Goal: Find specific page/section: Find specific page/section

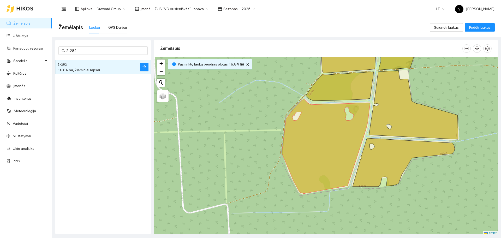
scroll to position [2, 0]
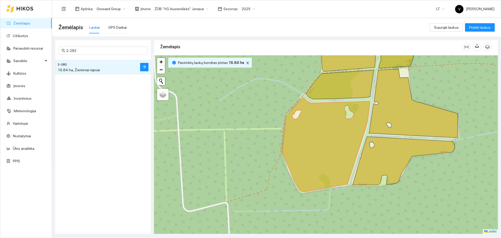
drag, startPoint x: 26, startPoint y: 8, endPoint x: 44, endPoint y: 10, distance: 18.1
click at [26, 8] on icon at bounding box center [25, 9] width 16 height 4
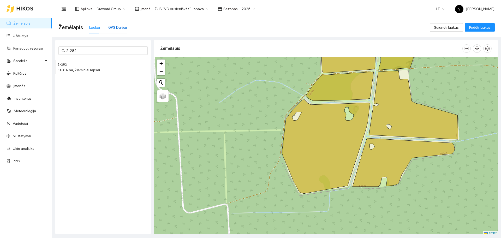
click at [115, 27] on div "GPS Darbai" at bounding box center [117, 28] width 19 height 6
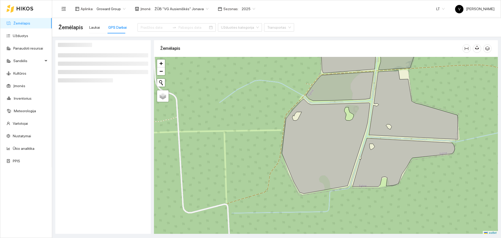
click at [185, 11] on span "ŽŪB "VG Ausieniškės" Jonava" at bounding box center [182, 9] width 54 height 8
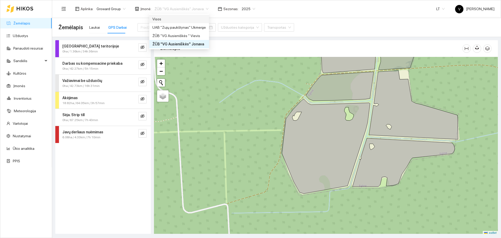
click at [156, 19] on div "Visos" at bounding box center [180, 19] width 54 height 6
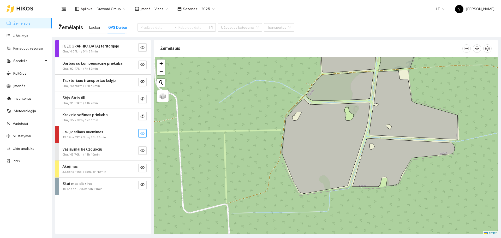
click at [143, 133] on icon "eye-invisible" at bounding box center [143, 134] width 4 height 4
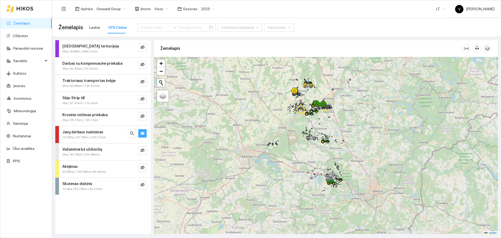
scroll to position [2, 0]
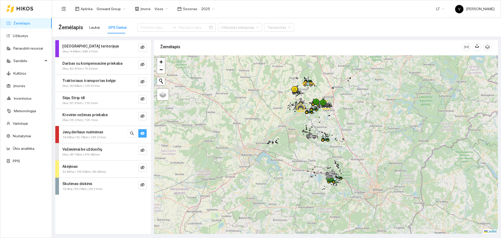
drag, startPoint x: 329, startPoint y: 98, endPoint x: 314, endPoint y: 127, distance: 32.5
click at [315, 130] on div at bounding box center [326, 144] width 344 height 179
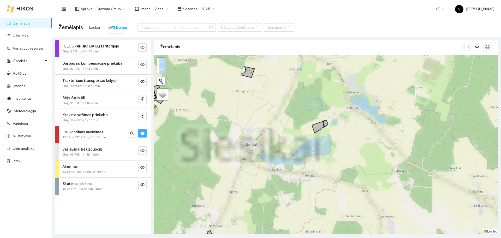
drag, startPoint x: 370, startPoint y: 181, endPoint x: 300, endPoint y: 103, distance: 105.2
click at [300, 103] on div at bounding box center [326, 144] width 344 height 179
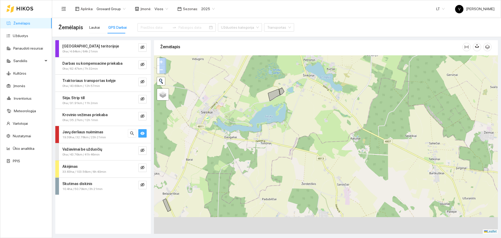
drag, startPoint x: 346, startPoint y: 130, endPoint x: 262, endPoint y: 55, distance: 112.1
click at [262, 56] on div at bounding box center [326, 144] width 344 height 179
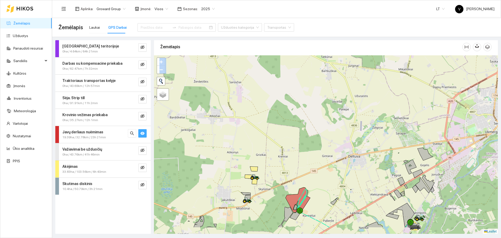
drag, startPoint x: 319, startPoint y: 96, endPoint x: 316, endPoint y: 62, distance: 33.8
click at [316, 62] on div at bounding box center [326, 144] width 344 height 179
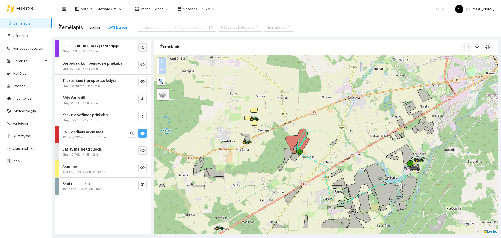
drag, startPoint x: 301, startPoint y: 157, endPoint x: 303, endPoint y: 150, distance: 8.0
click at [303, 150] on icon at bounding box center [297, 141] width 25 height 25
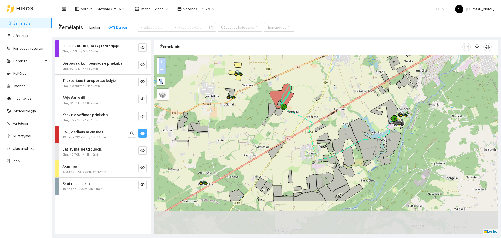
drag, startPoint x: 353, startPoint y: 169, endPoint x: 352, endPoint y: 135, distance: 33.7
click at [332, 130] on div at bounding box center [326, 144] width 344 height 179
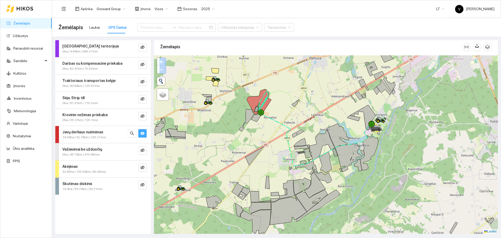
drag, startPoint x: 405, startPoint y: 109, endPoint x: 386, endPoint y: 85, distance: 30.4
click at [386, 85] on div at bounding box center [326, 144] width 344 height 179
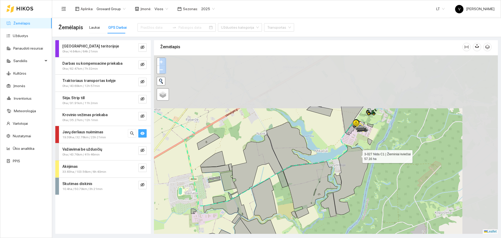
drag, startPoint x: 414, startPoint y: 86, endPoint x: 358, endPoint y: 155, distance: 88.6
click at [358, 155] on icon at bounding box center [352, 179] width 36 height 69
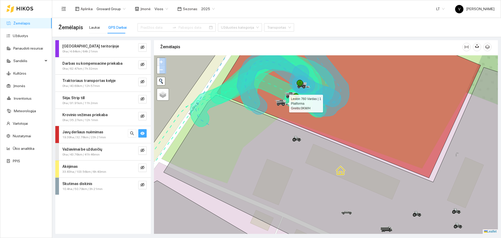
drag, startPoint x: 279, startPoint y: 102, endPoint x: 282, endPoint y: 100, distance: 4.1
click at [281, 101] on icon at bounding box center [279, 102] width 5 height 3
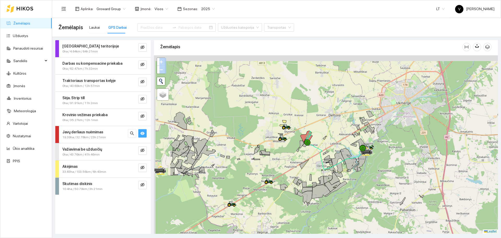
drag, startPoint x: 272, startPoint y: 74, endPoint x: 325, endPoint y: 138, distance: 83.5
click at [325, 136] on div at bounding box center [326, 144] width 344 height 179
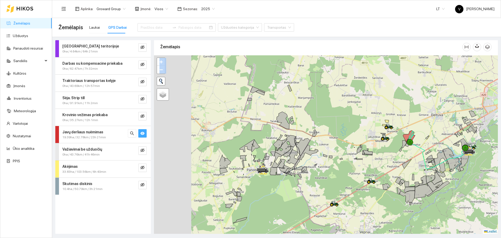
drag, startPoint x: 197, startPoint y: 165, endPoint x: 304, endPoint y: 159, distance: 107.5
click at [304, 159] on div at bounding box center [326, 144] width 344 height 179
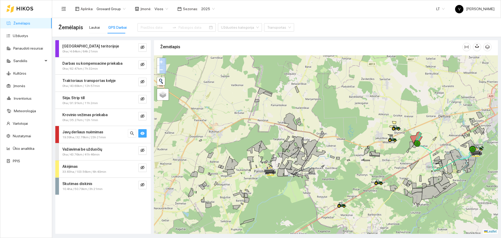
drag, startPoint x: 306, startPoint y: 143, endPoint x: 305, endPoint y: 161, distance: 17.5
click at [303, 161] on div at bounding box center [326, 144] width 344 height 179
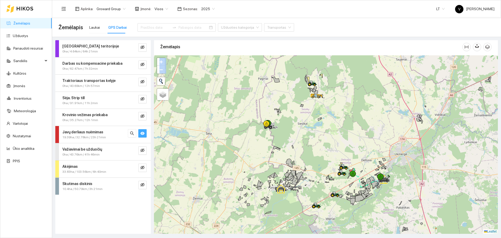
drag, startPoint x: 286, startPoint y: 116, endPoint x: 287, endPoint y: 132, distance: 15.7
click at [287, 132] on div at bounding box center [326, 144] width 344 height 179
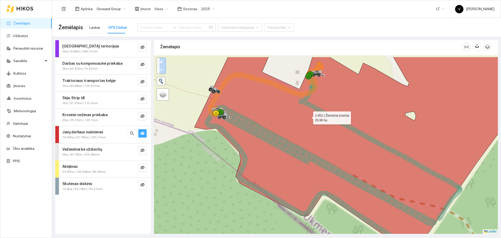
drag, startPoint x: 279, startPoint y: 104, endPoint x: 347, endPoint y: 136, distance: 75.0
click at [347, 137] on icon at bounding box center [372, 153] width 355 height 192
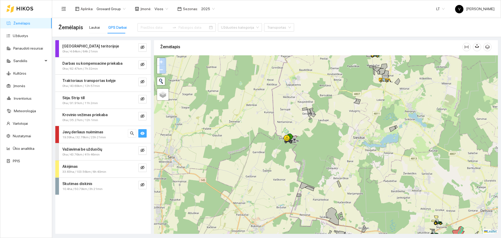
drag, startPoint x: 369, startPoint y: 120, endPoint x: 348, endPoint y: 129, distance: 22.5
click at [348, 128] on div at bounding box center [326, 144] width 344 height 179
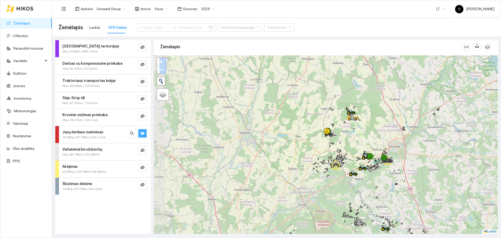
drag, startPoint x: 373, startPoint y: 185, endPoint x: 315, endPoint y: 138, distance: 75.4
click at [315, 138] on div at bounding box center [326, 144] width 344 height 179
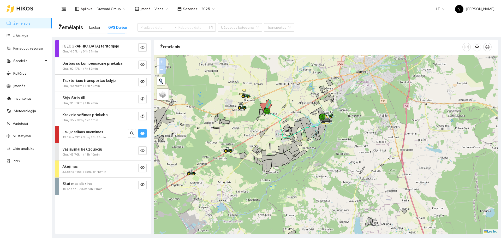
drag, startPoint x: 354, startPoint y: 98, endPoint x: 335, endPoint y: 140, distance: 45.8
click at [336, 139] on div at bounding box center [326, 144] width 344 height 179
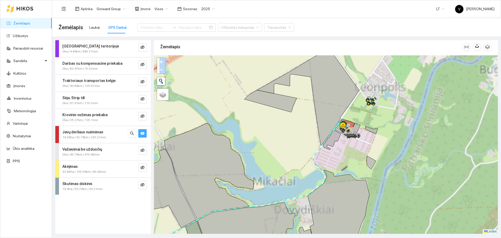
drag, startPoint x: 421, startPoint y: 151, endPoint x: 402, endPoint y: 95, distance: 59.7
click at [411, 151] on div at bounding box center [326, 144] width 344 height 179
